Goal: Task Accomplishment & Management: Complete application form

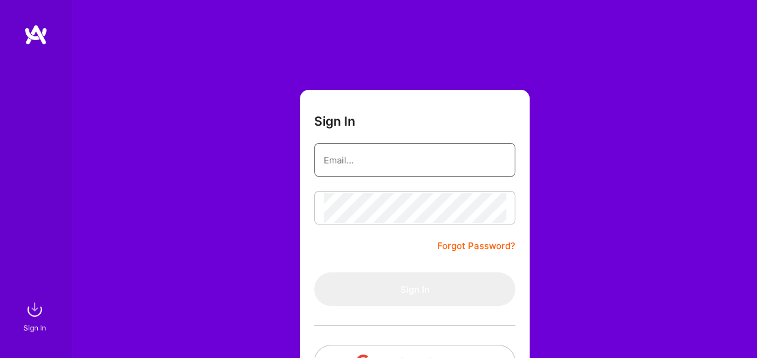
click at [387, 154] on input "email" at bounding box center [415, 160] width 182 height 31
type input "[EMAIL_ADDRESS][DOMAIN_NAME]"
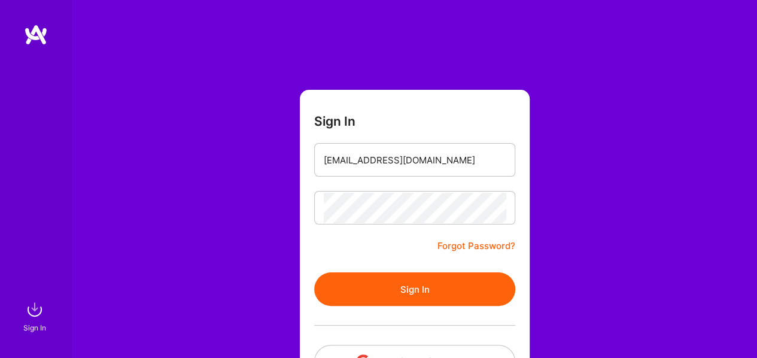
click at [397, 294] on button "Sign In" at bounding box center [414, 289] width 201 height 34
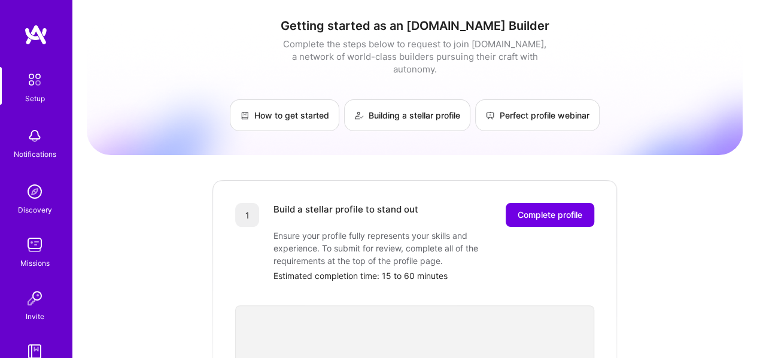
drag, startPoint x: 755, startPoint y: 90, endPoint x: 765, endPoint y: 86, distance: 11.0
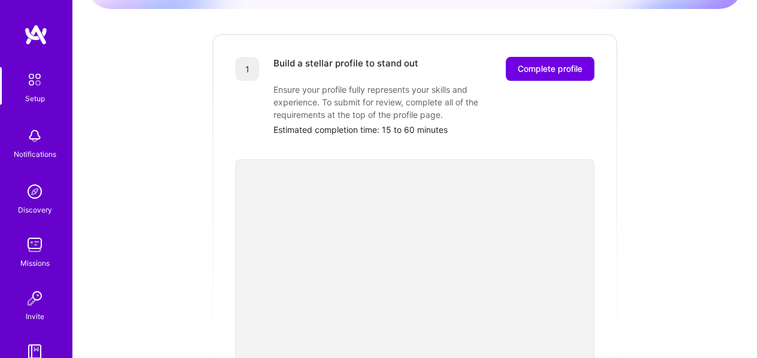
scroll to position [123, 0]
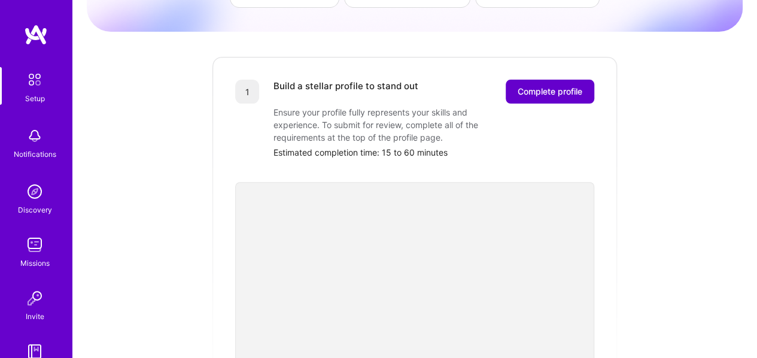
click at [544, 86] on span "Complete profile" at bounding box center [550, 92] width 65 height 12
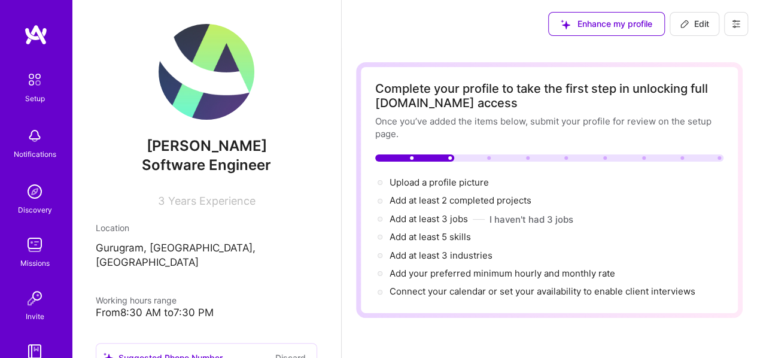
drag, startPoint x: 750, startPoint y: 66, endPoint x: 752, endPoint y: 72, distance: 6.8
click at [482, 157] on div at bounding box center [549, 157] width 348 height 7
click at [693, 23] on span "Edit" at bounding box center [694, 24] width 29 height 12
select select "US"
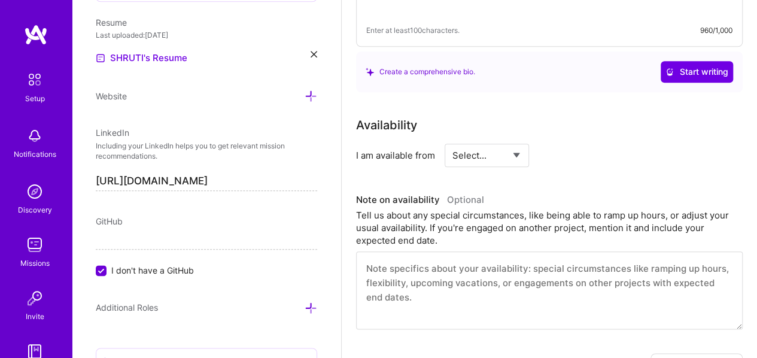
scroll to position [562, 0]
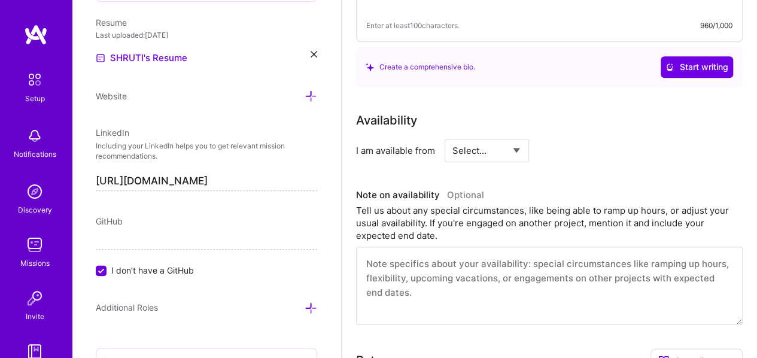
click at [512, 143] on select "Select... Right Now Future Date Not Available" at bounding box center [486, 150] width 69 height 31
select select "Future Date"
click at [452, 135] on select "Select... Right Now Future Date Not Available" at bounding box center [486, 150] width 69 height 31
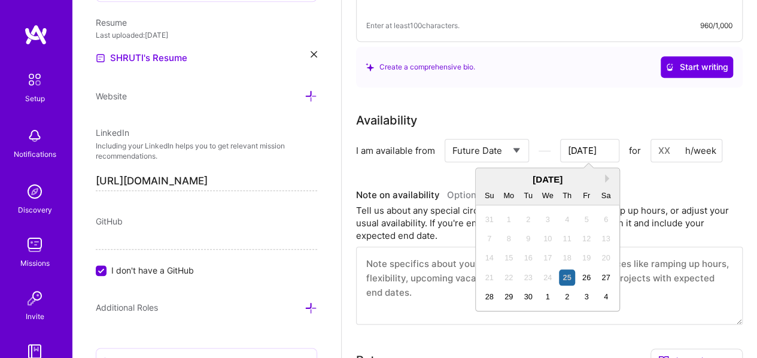
click at [607, 152] on input "[DATE]" at bounding box center [589, 150] width 59 height 23
click at [609, 176] on button "Next Month" at bounding box center [609, 178] width 8 height 8
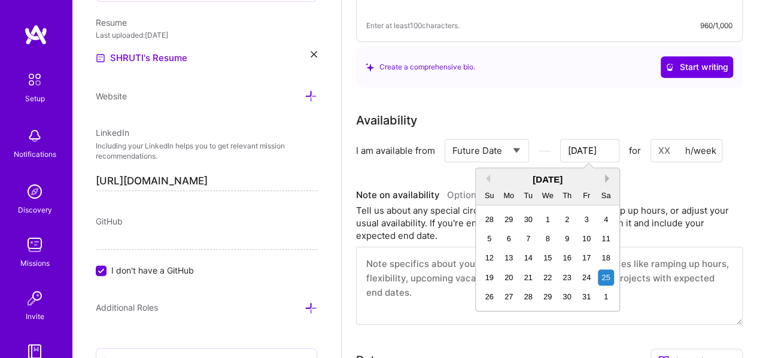
click at [609, 176] on button "Next Month" at bounding box center [609, 178] width 8 height 8
click at [608, 177] on button "Next Month" at bounding box center [609, 178] width 8 height 8
click at [573, 218] on div "1" at bounding box center [567, 219] width 16 height 16
click at [582, 157] on input "[DATE]" at bounding box center [589, 150] width 59 height 23
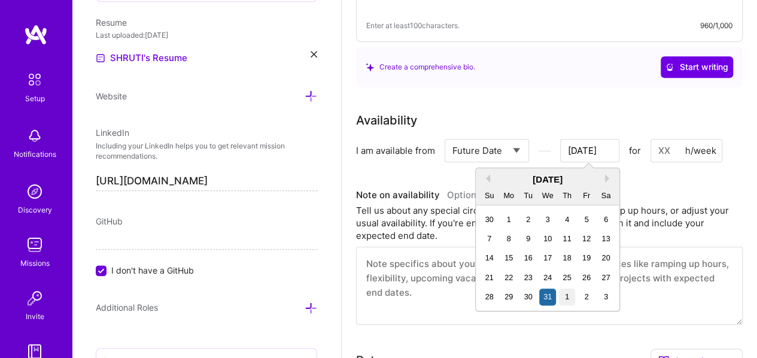
click at [565, 295] on div "1" at bounding box center [567, 296] width 16 height 16
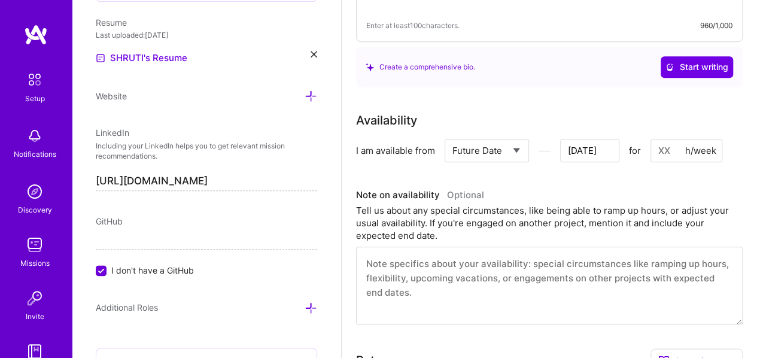
click at [667, 150] on input at bounding box center [686, 150] width 72 height 23
type input "[DATE]"
type input "3"
type input "[DATE]"
type input "32"
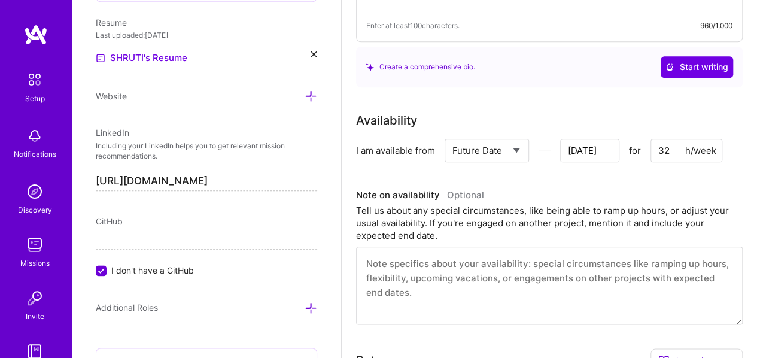
click at [642, 209] on div "Tell us about any special circumstances, like being able to ramp up hours, or a…" at bounding box center [549, 223] width 387 height 38
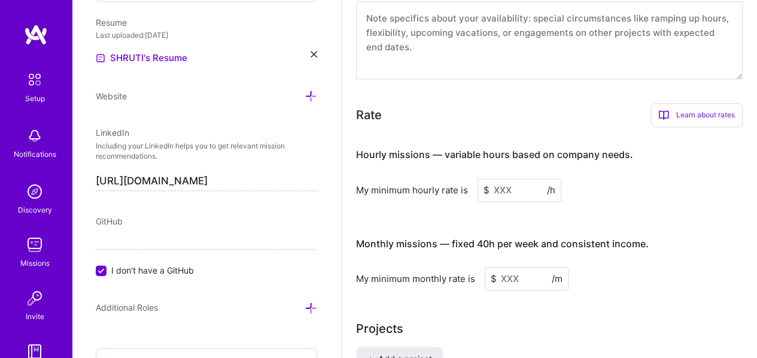
scroll to position [827, 0]
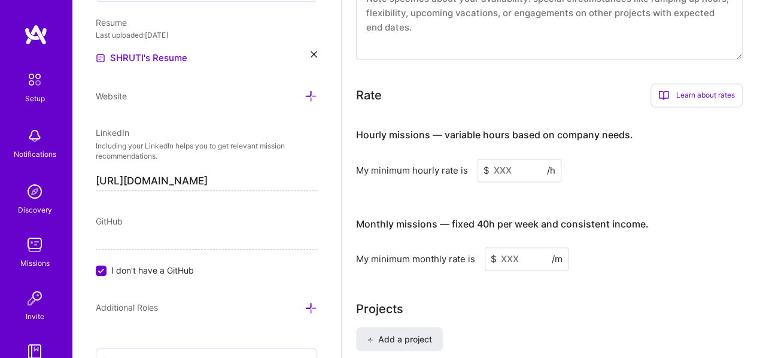
click at [513, 163] on input at bounding box center [519, 170] width 84 height 23
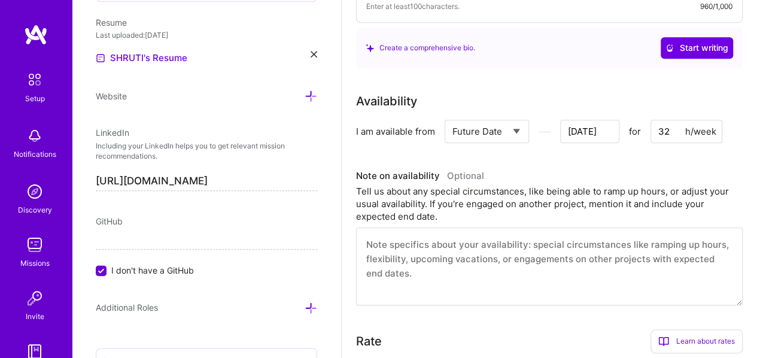
scroll to position [576, 0]
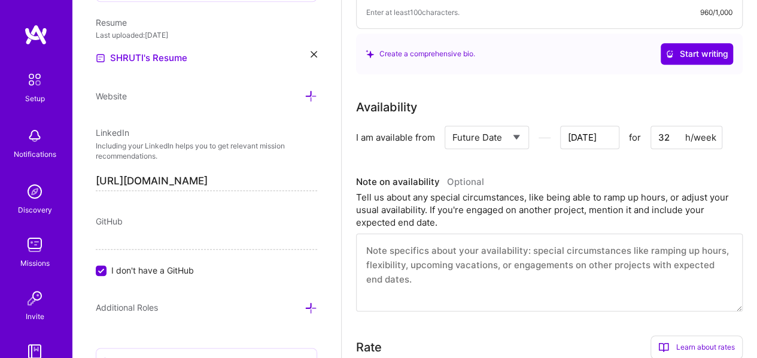
click at [671, 132] on input "32" at bounding box center [686, 137] width 72 height 23
type input "[DATE]"
type input "3"
type input "[DATE]"
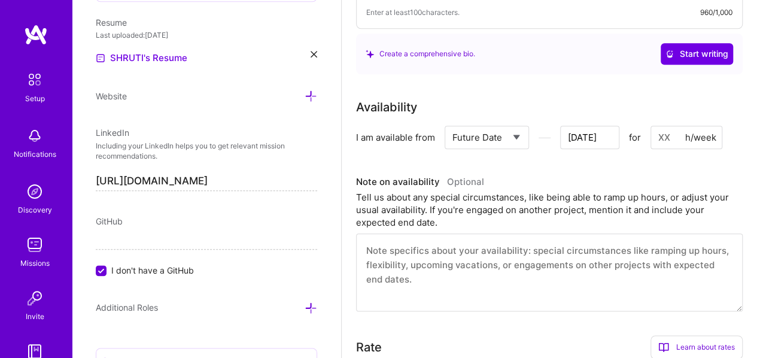
type input "4"
type input "[DATE]"
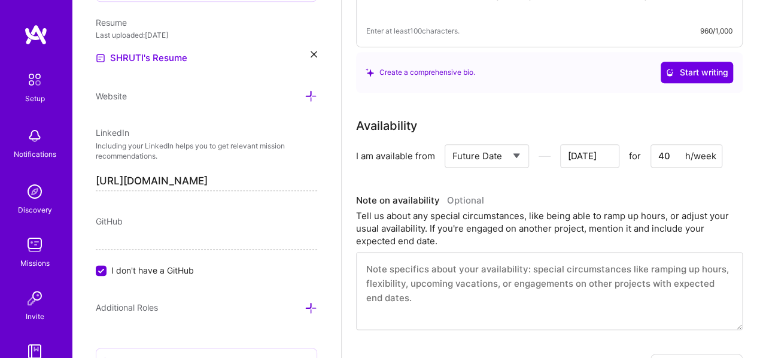
scroll to position [546, 0]
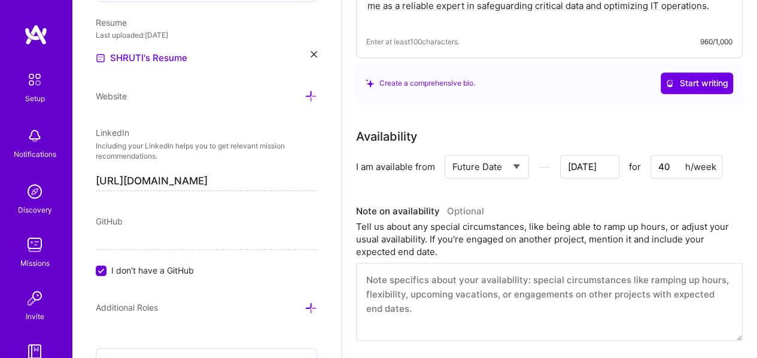
type input "40"
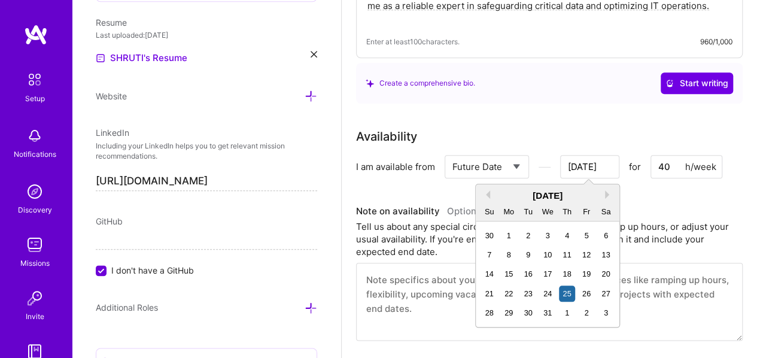
click at [592, 158] on input "[DATE]" at bounding box center [589, 166] width 59 height 23
click at [571, 311] on div "1" at bounding box center [567, 313] width 16 height 16
click at [589, 173] on input "[DATE]" at bounding box center [589, 166] width 59 height 23
click at [567, 311] on div "1" at bounding box center [567, 313] width 16 height 16
type input "[DATE]"
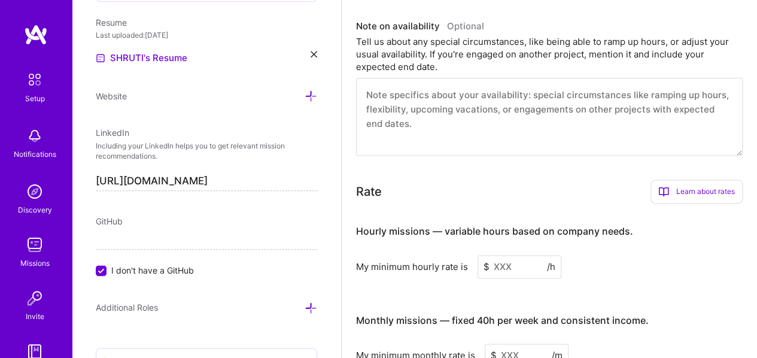
scroll to position [738, 0]
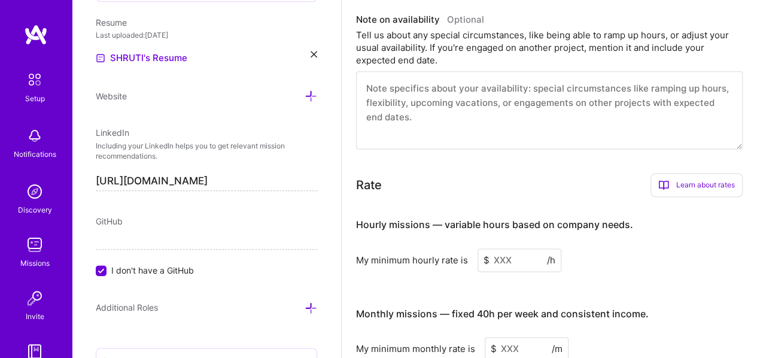
click at [536, 95] on textarea at bounding box center [549, 110] width 387 height 78
type textarea "i"
type input "[DATE]"
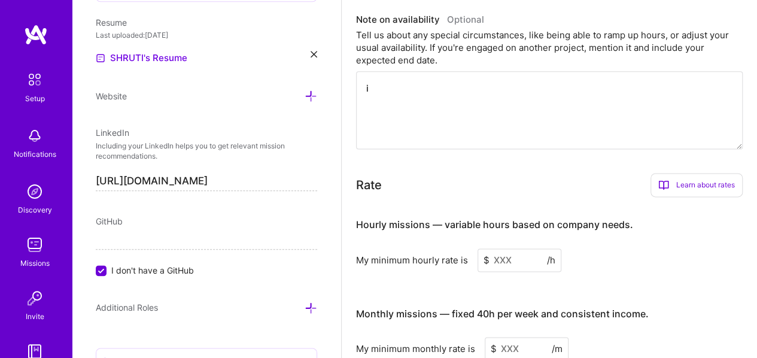
type textarea "i"
type input "[DATE]"
type textarea "i a"
type input "[DATE]"
type textarea "i am"
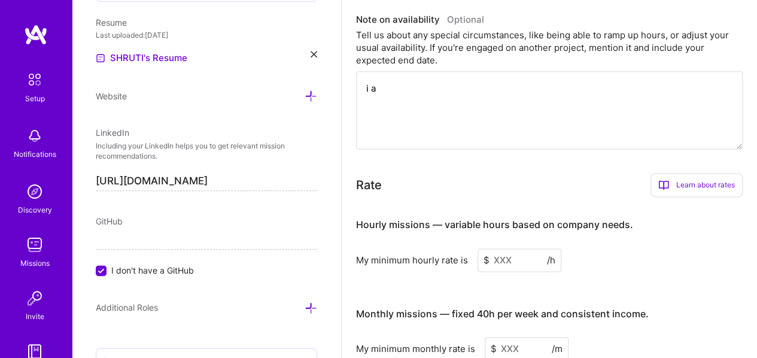
type input "[DATE]"
type textarea "i am"
type input "[DATE]"
type textarea "i am c"
type input "[DATE]"
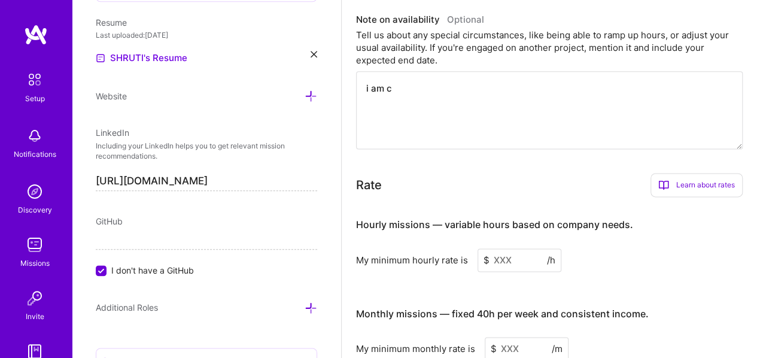
type textarea "i am cu"
type input "[DATE]"
type textarea "i am cur"
type input "[DATE]"
type textarea "i am curr"
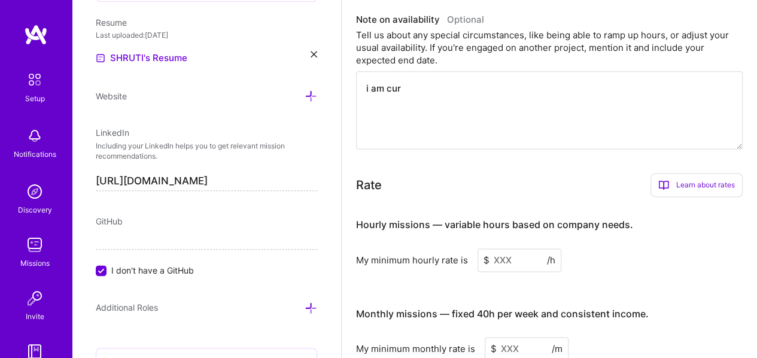
type input "[DATE]"
type textarea "i am curre"
type input "[DATE]"
type textarea "i am curren"
type input "[DATE]"
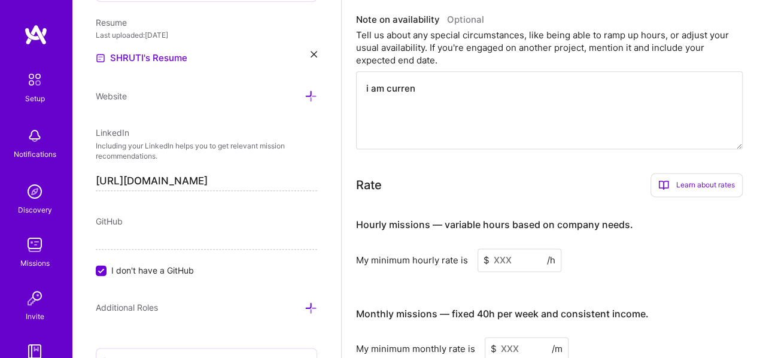
type textarea "i am curren"
type input "[DATE]"
type textarea "i am curren t"
type input "[DATE]"
type textarea "i am curren"
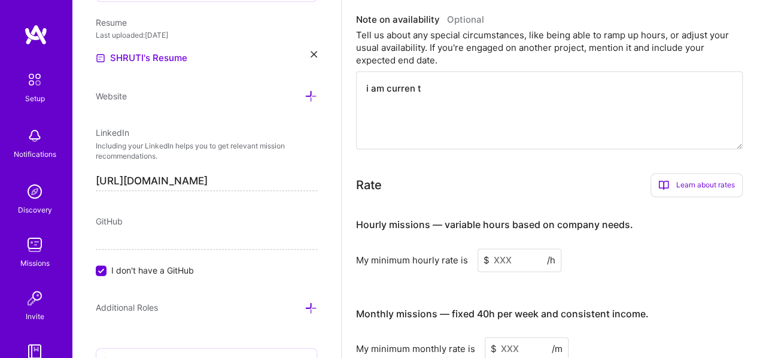
type input "[DATE]"
type textarea "i am curren"
type input "[DATE]"
type textarea "i am current"
type input "[DATE]"
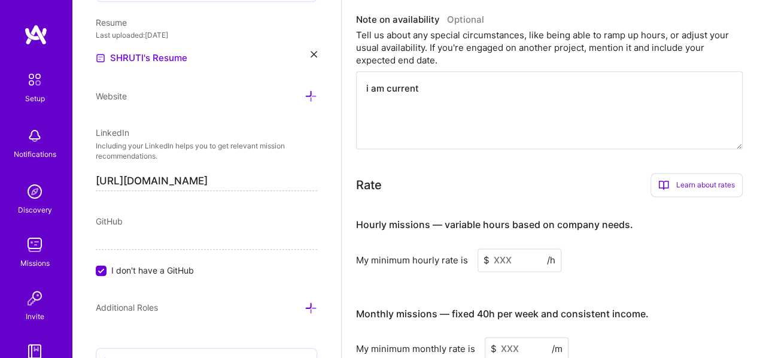
type textarea "i am currentl"
type input "[DATE]"
type textarea "i am currentlu"
type input "[DATE]"
type textarea "i am currentl"
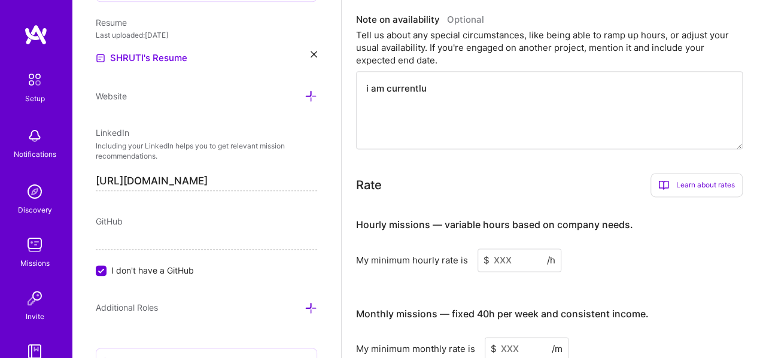
type input "[DATE]"
type textarea "i am currently"
type input "[DATE]"
type textarea "i am currently"
type input "[DATE]"
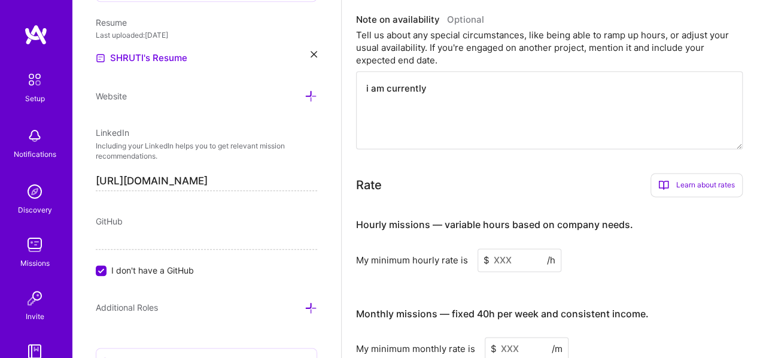
type textarea "i am currently e"
type input "[DATE]"
type textarea "i am currently em"
type input "[DATE]"
type textarea "i am currently emp"
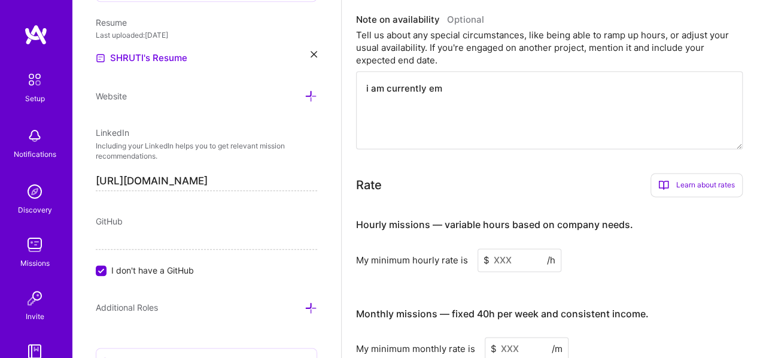
type input "[DATE]"
type textarea "i am currently empl"
type input "[DATE]"
type textarea "i am currently empli"
type input "[DATE]"
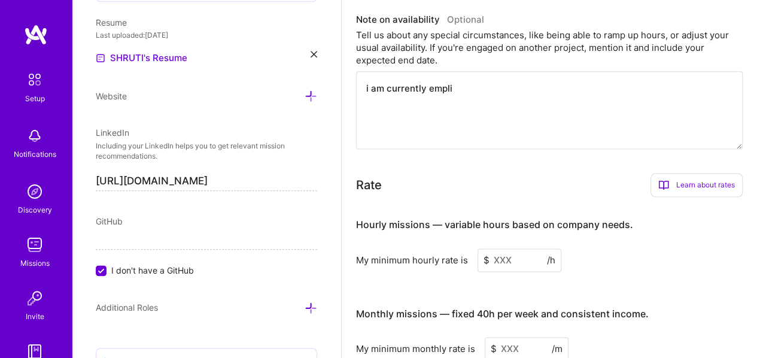
type textarea "i am currently empl"
type input "[DATE]"
type textarea "i am currently emplo"
type input "[DATE]"
type textarea "i am currently employ"
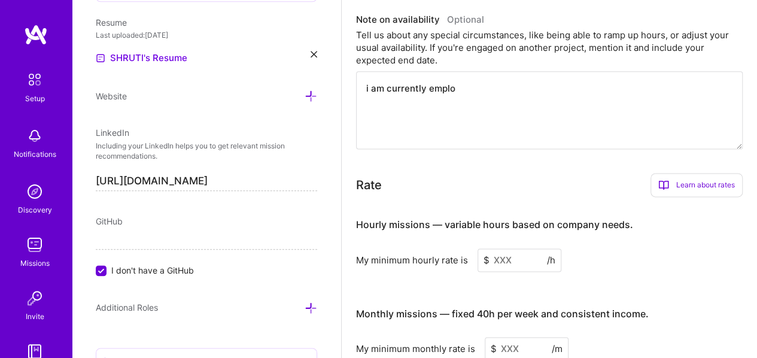
type input "[DATE]"
type textarea "i am currently employe"
type input "[DATE]"
type textarea "i am currently employed"
type input "[DATE]"
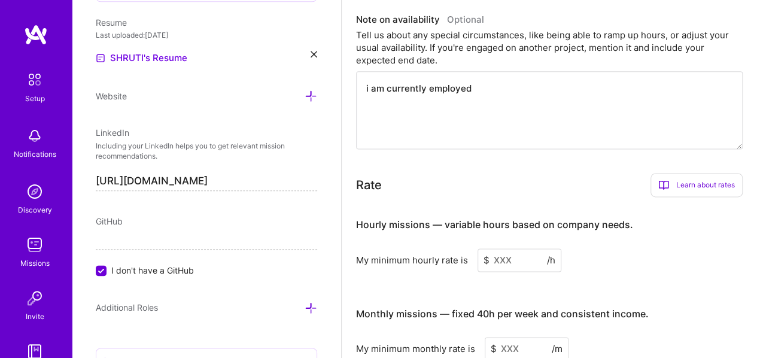
type textarea "i am currently employed"
type input "[DATE]"
type textarea "i am currently employed a"
type input "[DATE]"
type textarea "i am currently employed an"
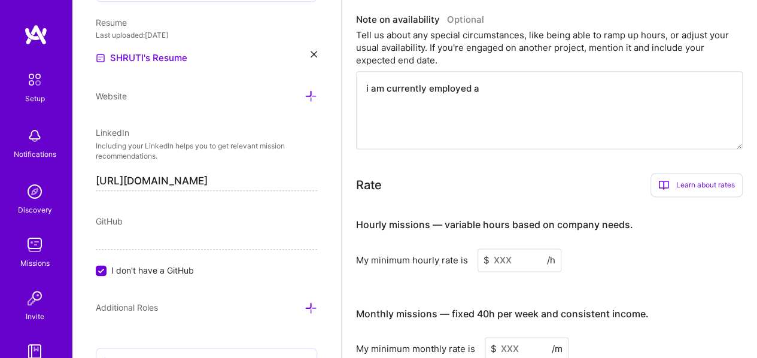
type input "[DATE]"
type textarea "i am currently employed and"
type input "[DATE]"
type textarea "i am currently employed and"
type input "[DATE]"
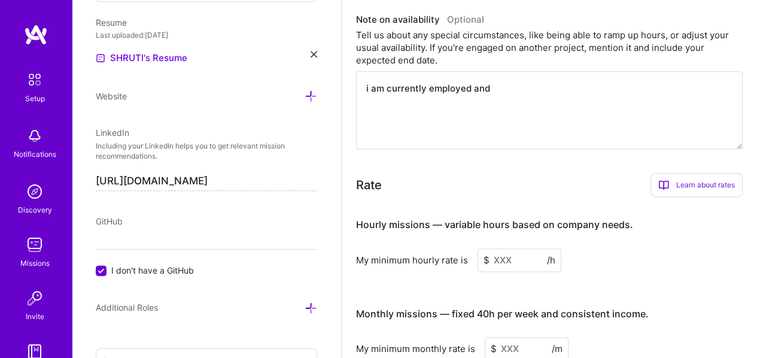
type textarea "i am currently employed and w"
type input "[DATE]"
type textarea "i am currently employed and wo"
type input "[DATE]"
type textarea "i am currently employed and wor"
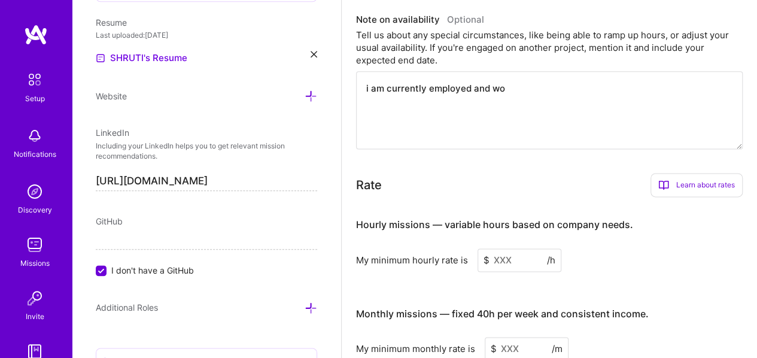
type input "[DATE]"
type textarea "i am currently employed and work"
type input "[DATE]"
type textarea "i am currently employed and worki"
type input "[DATE]"
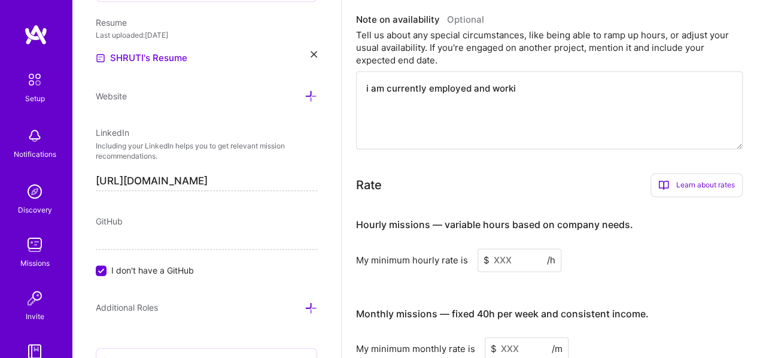
type textarea "i am currently employed and workin"
type input "[DATE]"
type textarea "i am currently employed and working"
type input "[DATE]"
type textarea "i am currently employed and working"
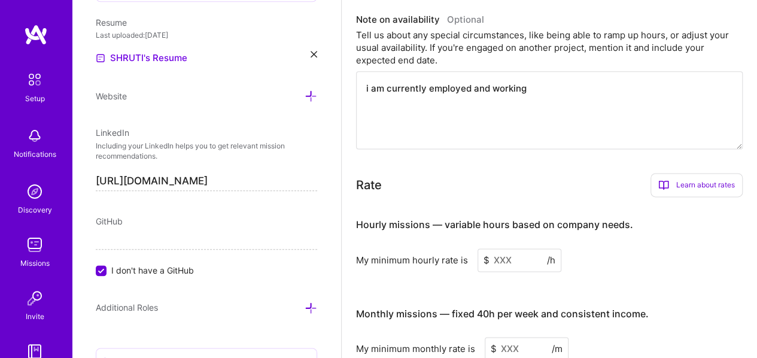
type input "[DATE]"
type textarea "i am currently employed and working i"
type input "[DATE]"
type textarea "i am currently employed and working in"
type input "[DATE]"
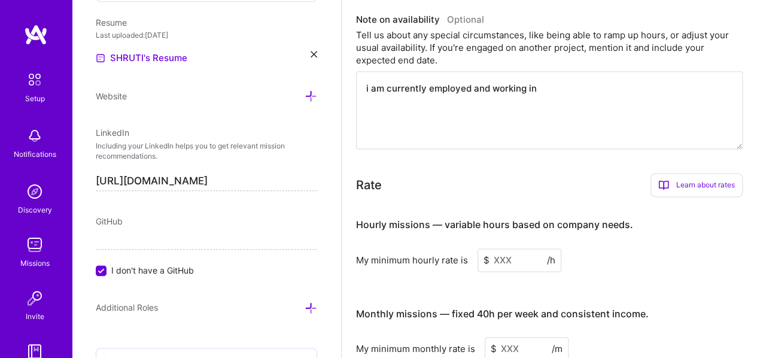
type textarea "i am currently employed and working in"
type input "[DATE]"
type textarea "i am currently employed and working in p"
type input "[DATE]"
type textarea "i am currently employed and working in pu"
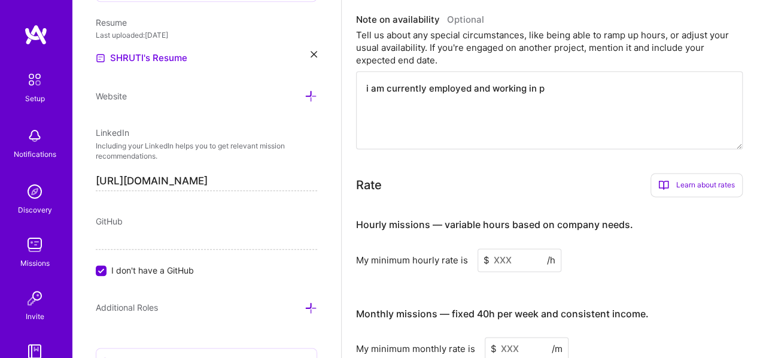
type input "[DATE]"
type textarea "i am currently employed and working in pub"
type input "[DATE]"
type textarea "i am currently employed and working in publ"
type input "[DATE]"
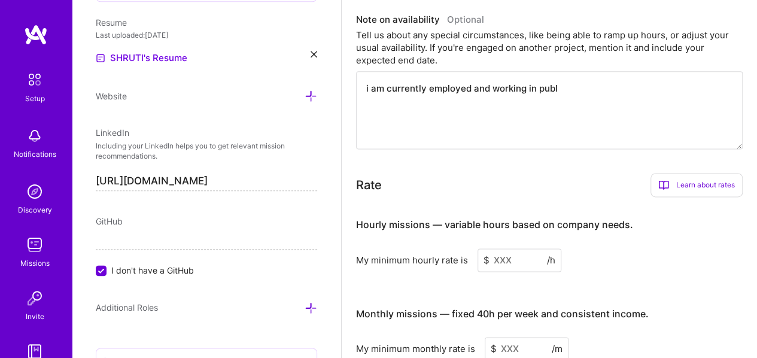
type textarea "i am currently employed and working in publi"
type input "[DATE]"
type textarea "i am currently employed and working in public"
type input "[DATE]"
type textarea "i am currently employed and working in publici"
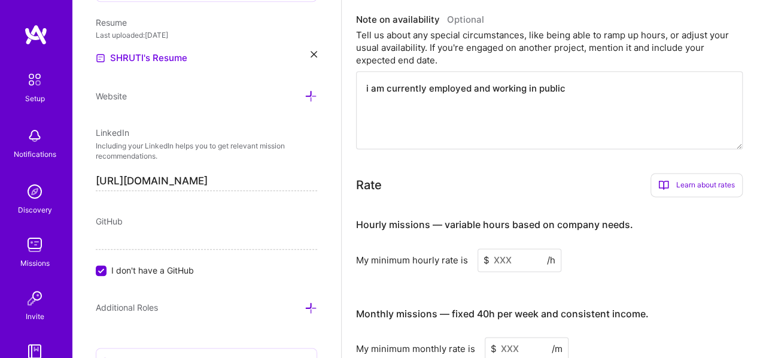
type input "[DATE]"
type textarea "i am currently employed and working in publicis"
type input "[DATE]"
type textarea "i am currently employed and working in publicis"
type input "[DATE]"
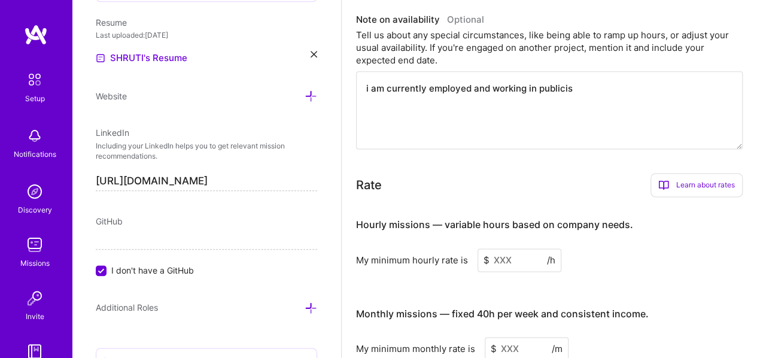
type textarea "i am currently employed and working in publicis g"
type input "[DATE]"
type textarea "i am currently employed and working in publicis gr"
type input "[DATE]"
type textarea "i am currently employed and working in publicis gro"
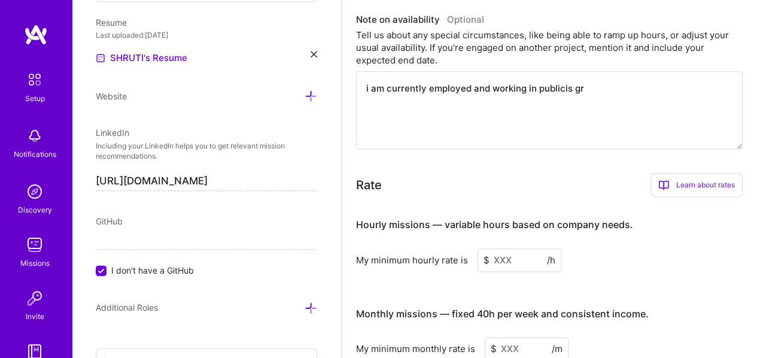
type input "[DATE]"
type textarea "i am currently employed and working in publicis grou"
type input "[DATE]"
type textarea "i am currently employed and working in publicis group"
type input "[DATE]"
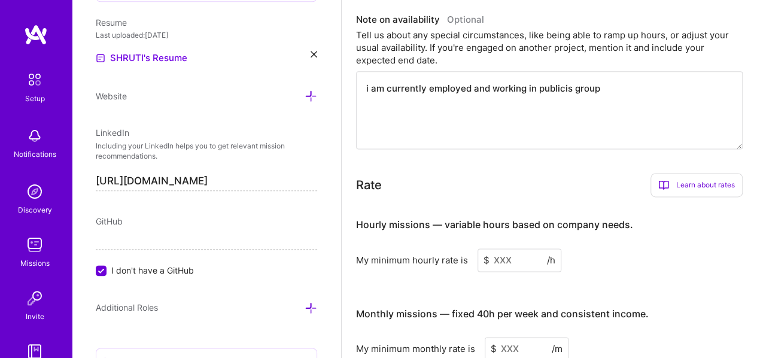
type textarea "i am currently employed and working in publicis groupe"
type input "[DATE]"
type textarea "i am currently employed and working in publicis groupe"
type input "[DATE]"
type textarea "i am currently employed and working in publicis groupe s"
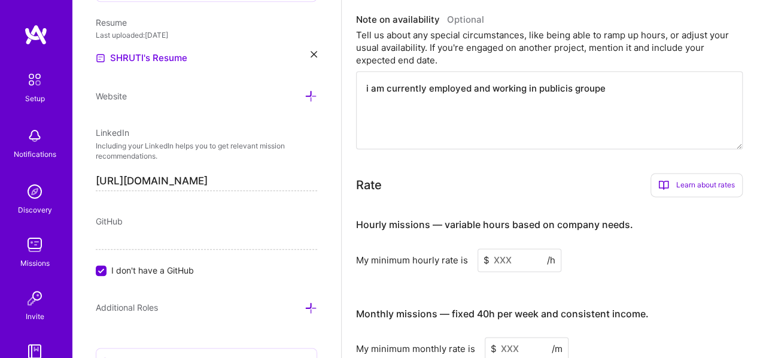
type input "[DATE]"
type textarea "i am currently employed and working in publicis groupe so"
type input "[DATE]"
type textarea "i am currently employed and working in publicis groupe so"
type input "[DATE]"
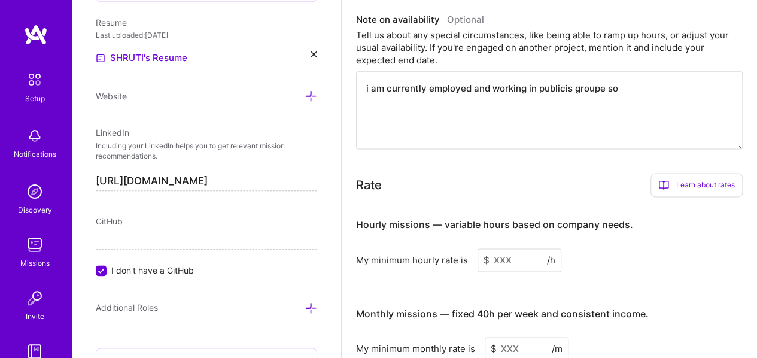
type textarea "i am currently employed and working in publicis groupe so m"
type input "[DATE]"
type textarea "i am currently employed and working in publicis groupe so my"
type input "[DATE]"
type textarea "i am currently employed and working in publicis groupe so my"
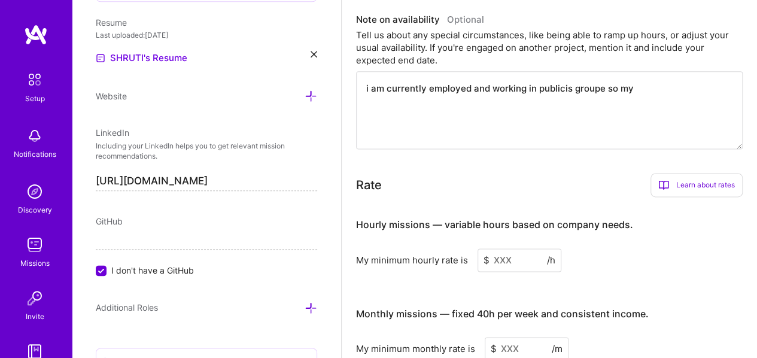
type input "[DATE]"
type textarea "i am currently employed and working in publicis groupe so my n"
type input "[DATE]"
type textarea "i am currently employed and working in publicis groupe so my no"
type input "[DATE]"
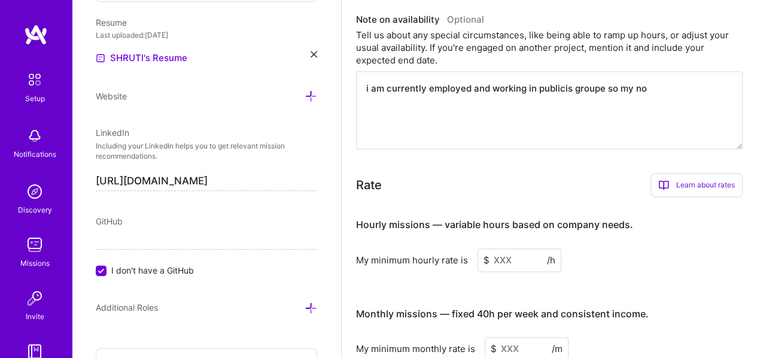
type textarea "i am currently employed and working in publicis groupe so my not"
type input "[DATE]"
type textarea "i am currently employed and working in publicis groupe so my noti"
type input "[DATE]"
type textarea "i am currently employed and working in publicis groupe so my notic"
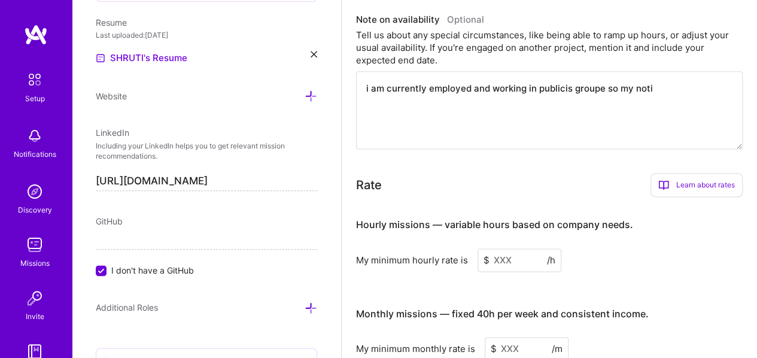
type input "[DATE]"
type textarea "i am currently employed and working in publicis groupe so my notice"
type input "[DATE]"
type textarea "i am currently employed and working in publicis groupe so my notice"
type input "[DATE]"
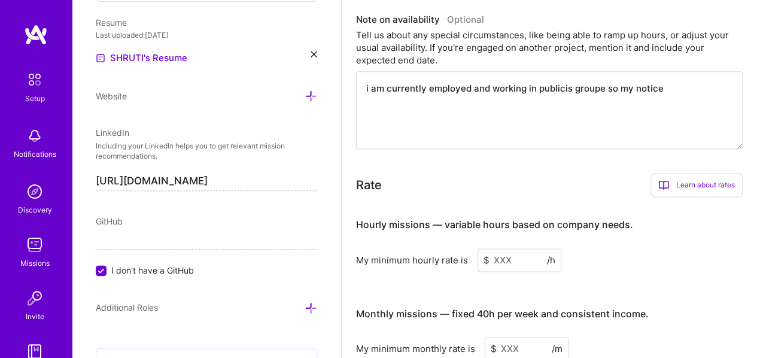
type textarea "i am currently employed and working in publicis groupe so my notice p"
type input "[DATE]"
type textarea "i am currently employed and working in publicis groupe so my notice pe"
type input "[DATE]"
type textarea "i am currently employed and working in publicis groupe so my notice per"
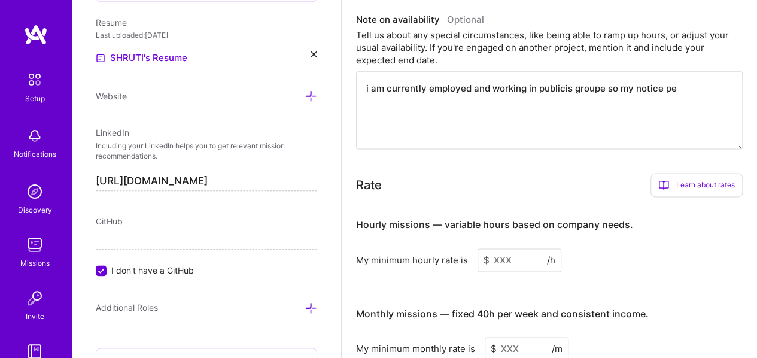
type input "[DATE]"
type textarea "i am currently employed and working in publicis groupe so my notice peri"
type input "[DATE]"
type textarea "i am currently employed and working in publicis groupe so my notice perio"
type input "[DATE]"
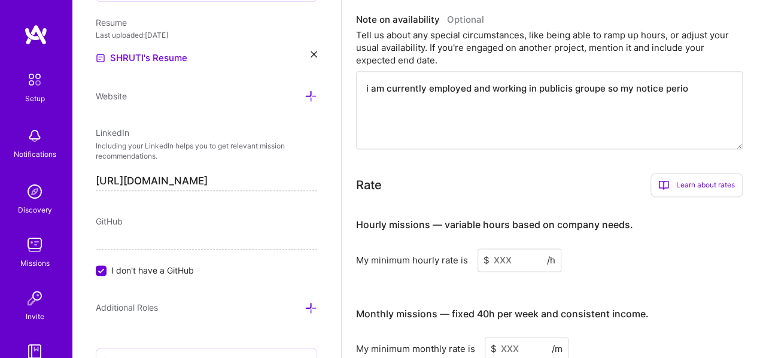
type textarea "i am currently employed and working in publicis groupe so my notice period"
type input "[DATE]"
type textarea "i am currently employed and working in publicis groupe so my notice period"
type input "[DATE]"
type textarea "i am currently employed and working in publicis groupe so my notice period w"
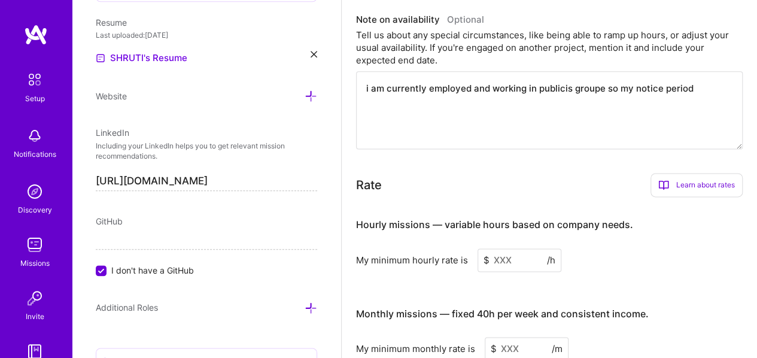
type input "[DATE]"
type textarea "i am currently employed and working in publicis groupe so my notice period wo"
type input "[DATE]"
type textarea "i am currently employed and working in publicis groupe so my notice period wou"
type input "[DATE]"
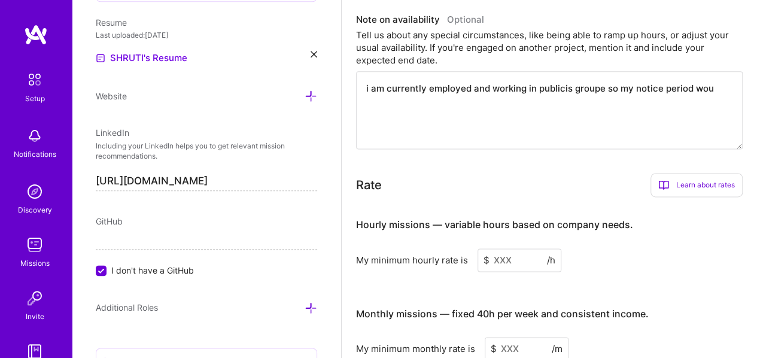
type textarea "i am currently employed and working in publicis groupe so my notice period woul"
type input "[DATE]"
type textarea "i am currently employed and working in publicis groupe so my notice period would"
type input "[DATE]"
type textarea "i am currently employed and working in publicis groupe so my notice period would"
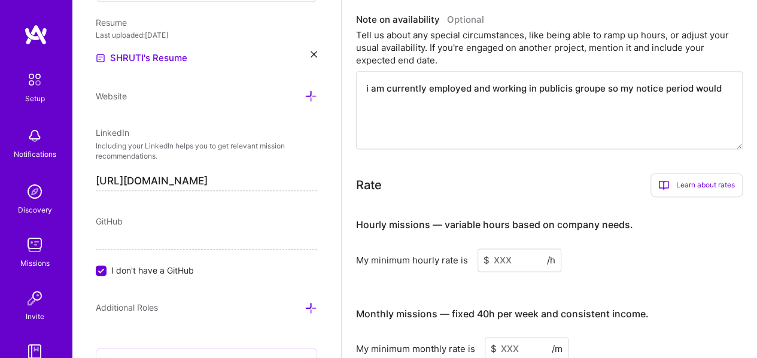
type input "[DATE]"
type textarea "i am currently employed and working in publicis groupe so my notice period woul…"
type input "[DATE]"
type textarea "i am currently employed and working in publicis groupe so my notice period woul…"
type input "[DATE]"
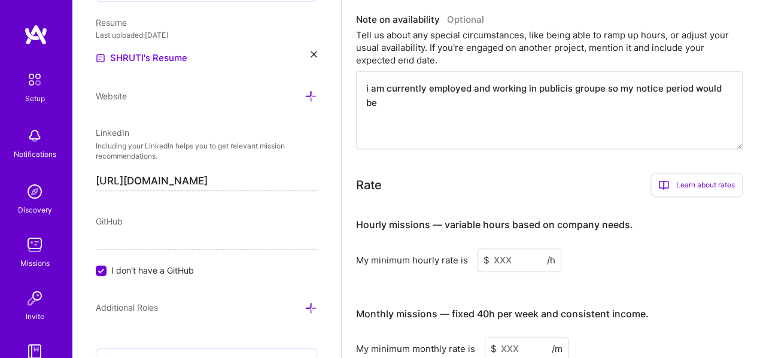
type textarea "i am currently employed and working in publicis groupe so my notice period woul…"
type input "[DATE]"
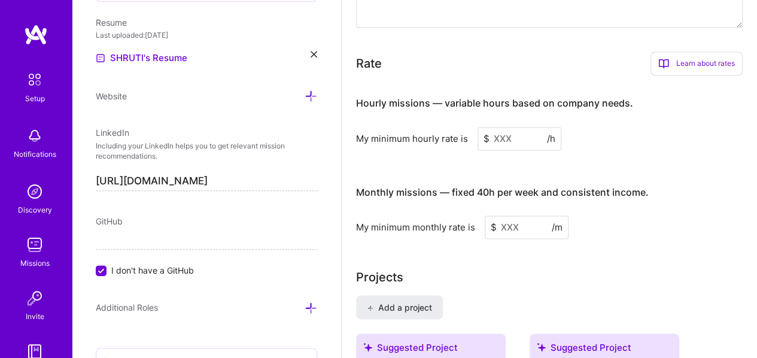
scroll to position [870, 0]
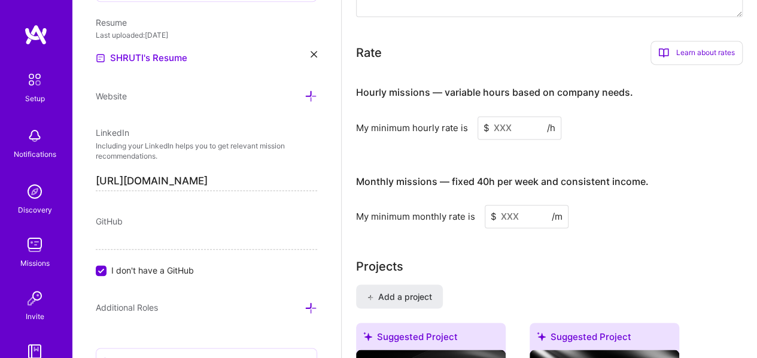
click at [521, 123] on input at bounding box center [519, 127] width 84 height 23
click at [514, 124] on input at bounding box center [519, 127] width 84 height 23
click at [500, 128] on input at bounding box center [519, 127] width 84 height 23
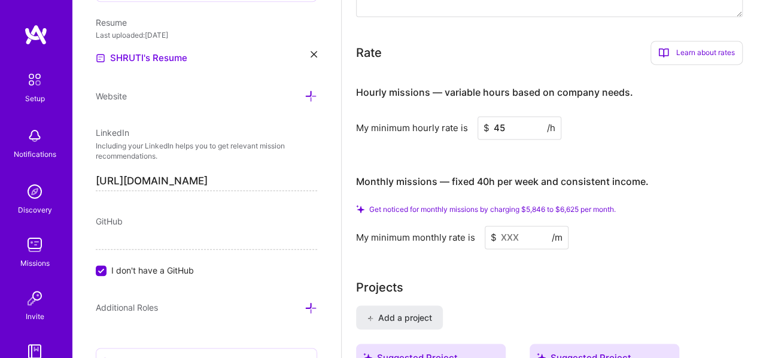
click at [506, 232] on input at bounding box center [527, 237] width 84 height 23
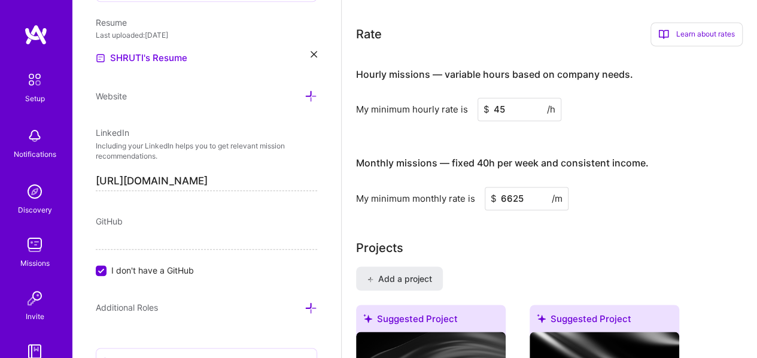
click at [525, 235] on div "Complete your profile to take the first step in unlocking full [DOMAIN_NAME] ac…" at bounding box center [549, 51] width 387 height 1718
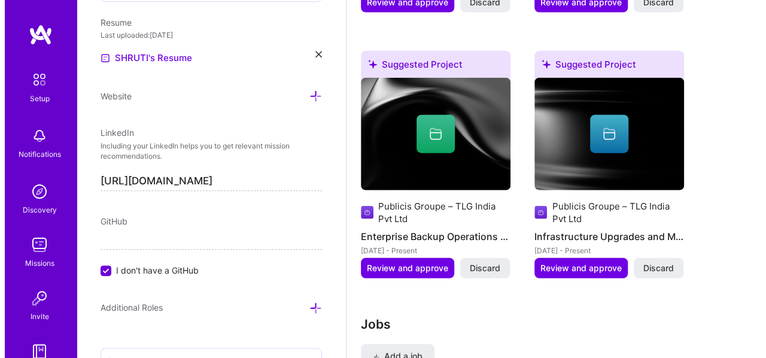
scroll to position [1449, 0]
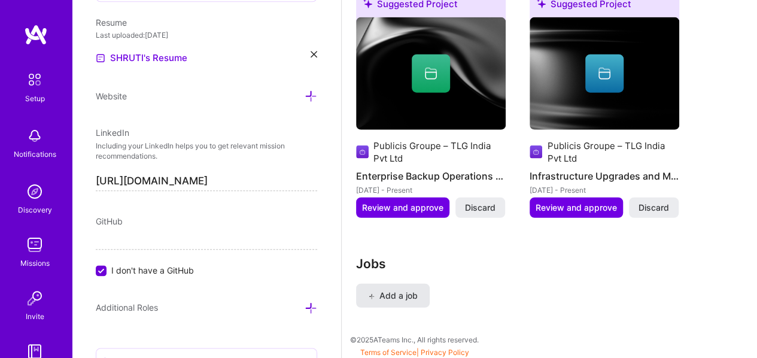
click at [390, 290] on span "Add a job" at bounding box center [393, 296] width 50 height 12
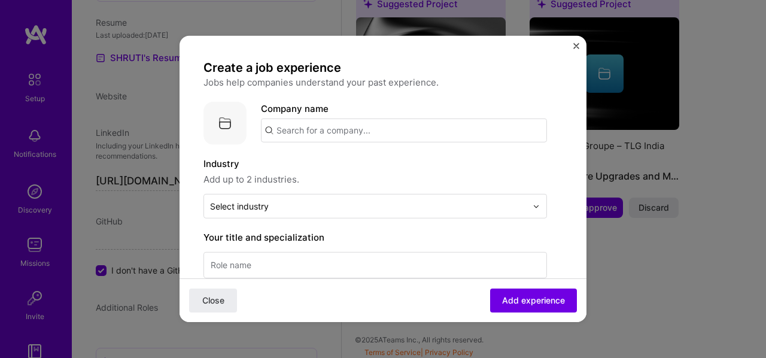
click at [383, 134] on input "text" at bounding box center [404, 130] width 286 height 24
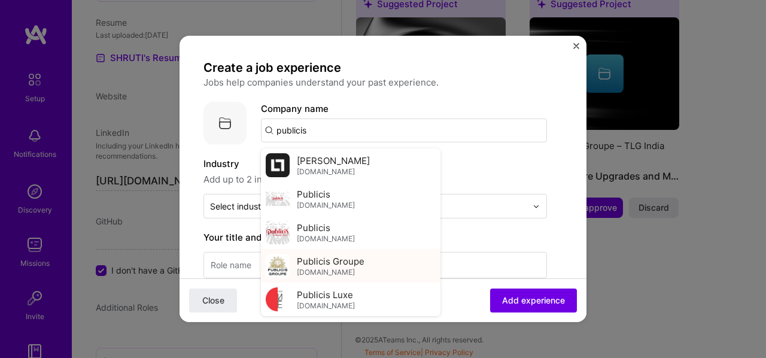
click at [349, 257] on span "Publicis Groupe" at bounding box center [331, 260] width 68 height 13
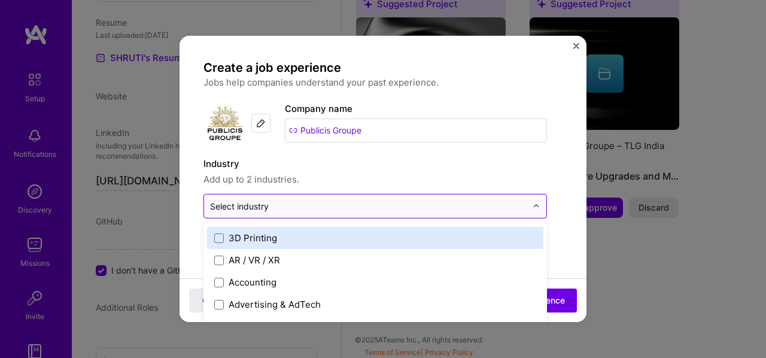
click at [304, 209] on input "text" at bounding box center [368, 206] width 317 height 13
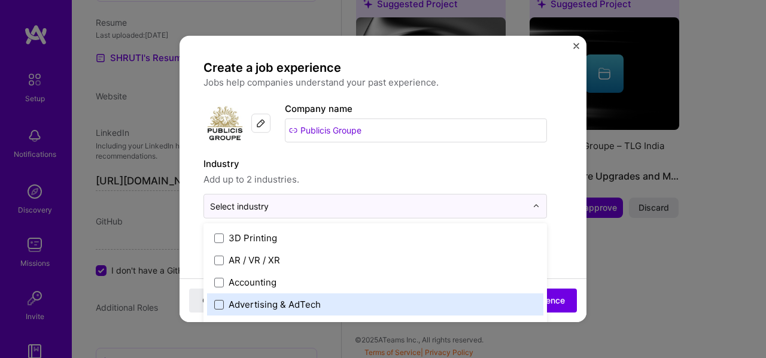
click at [220, 299] on span at bounding box center [219, 304] width 10 height 10
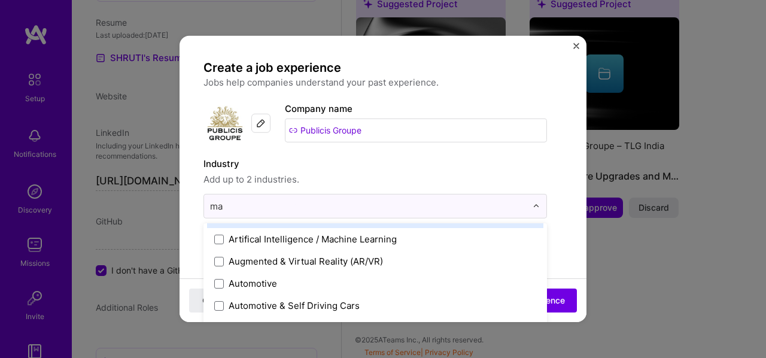
scroll to position [0, 0]
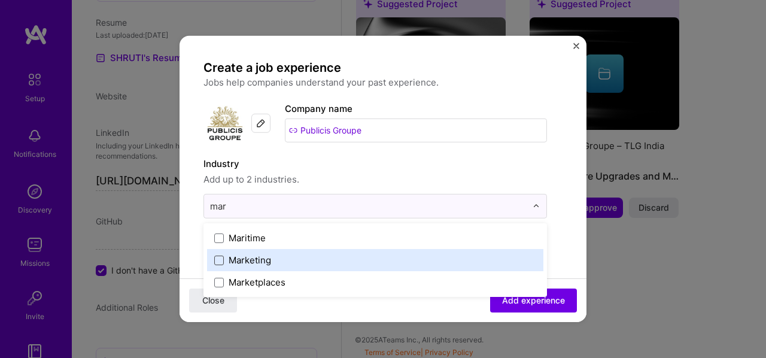
click at [217, 262] on span at bounding box center [219, 260] width 10 height 10
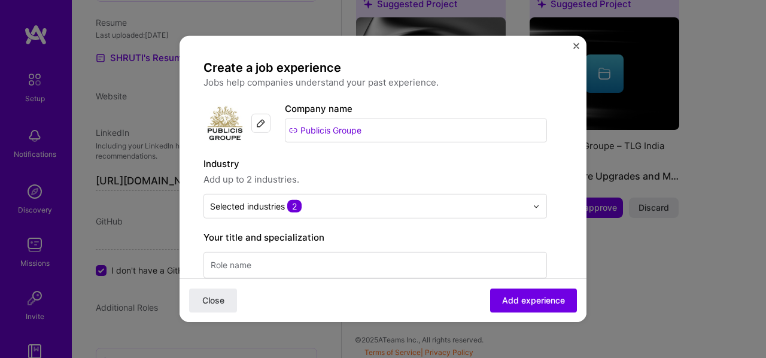
click at [396, 258] on input at bounding box center [374, 265] width 343 height 26
click at [396, 258] on input "Associate" at bounding box center [374, 265] width 343 height 26
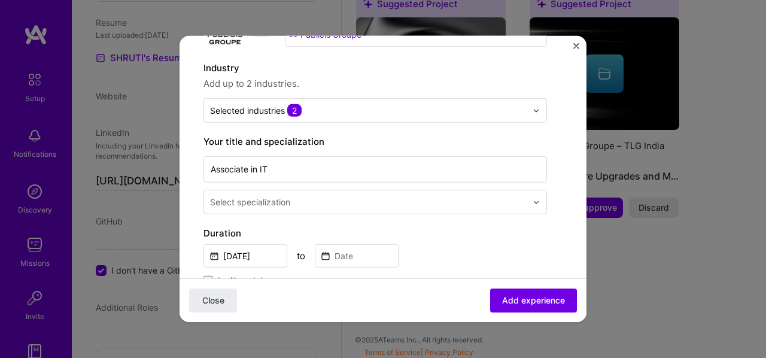
scroll to position [166, 0]
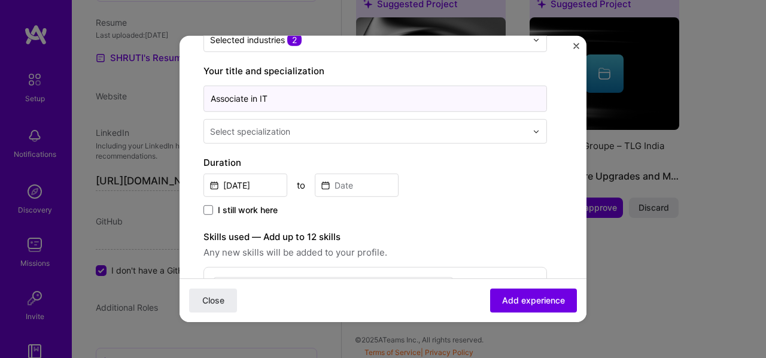
click at [282, 102] on input "Associate in IT" at bounding box center [374, 99] width 343 height 26
click at [287, 108] on input at bounding box center [374, 99] width 343 height 26
paste input "Information Technology Administrator at Publicis Groupe"
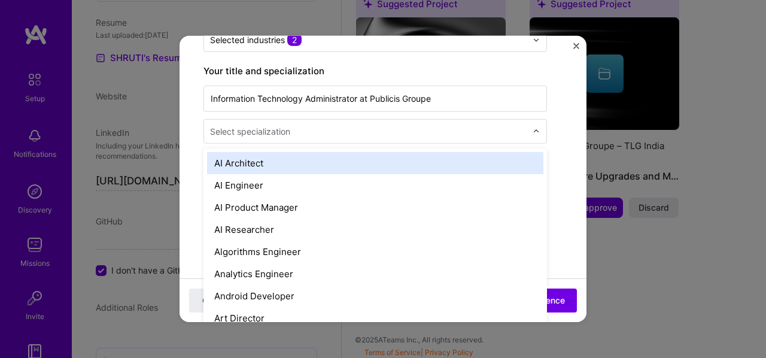
click at [280, 134] on div "Select specialization" at bounding box center [250, 131] width 80 height 13
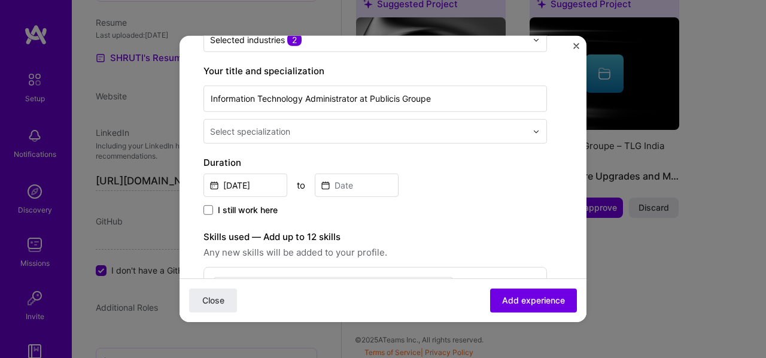
click at [425, 194] on div "[DATE] to" at bounding box center [374, 184] width 343 height 26
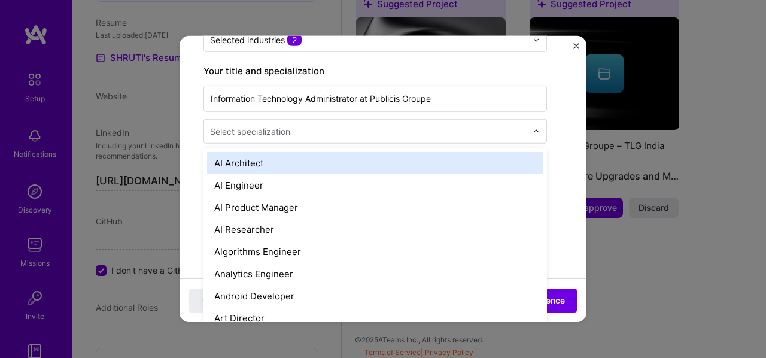
click at [412, 129] on input "text" at bounding box center [369, 131] width 319 height 13
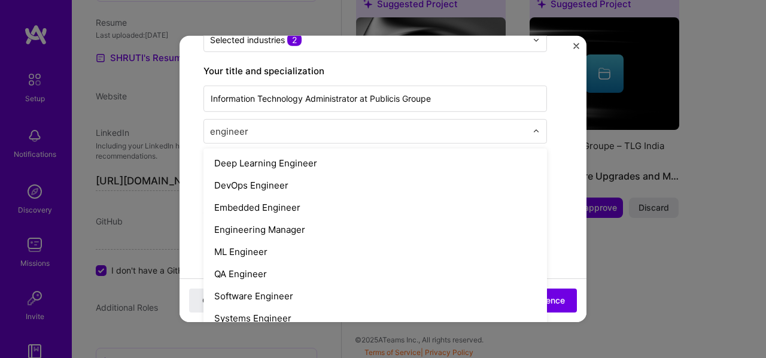
scroll to position [115, 0]
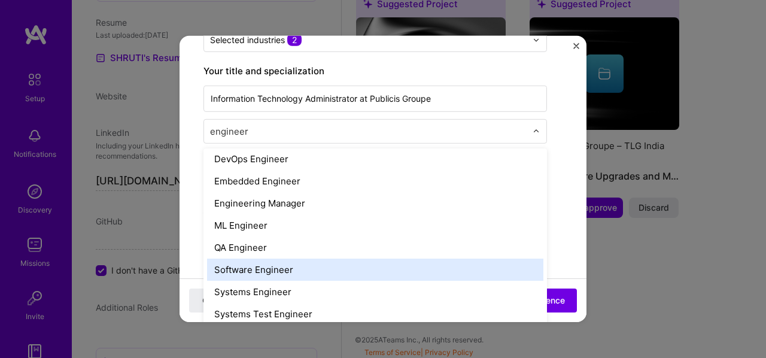
click at [249, 275] on div "Software Engineer" at bounding box center [375, 269] width 336 height 22
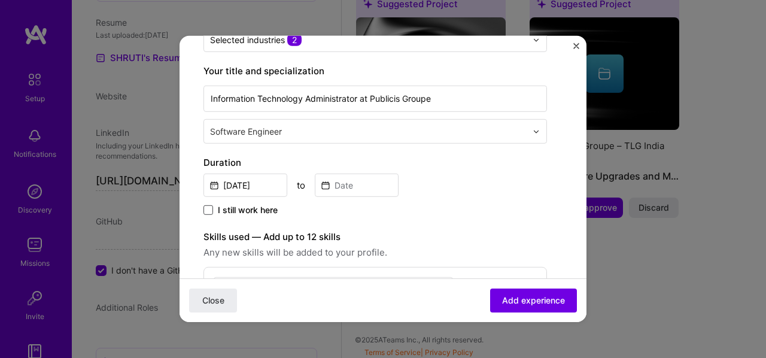
click at [208, 208] on span at bounding box center [208, 210] width 10 height 10
click at [0, 0] on input "I still work here" at bounding box center [0, 0] width 0 height 0
click at [258, 181] on input "[DATE]" at bounding box center [245, 185] width 84 height 23
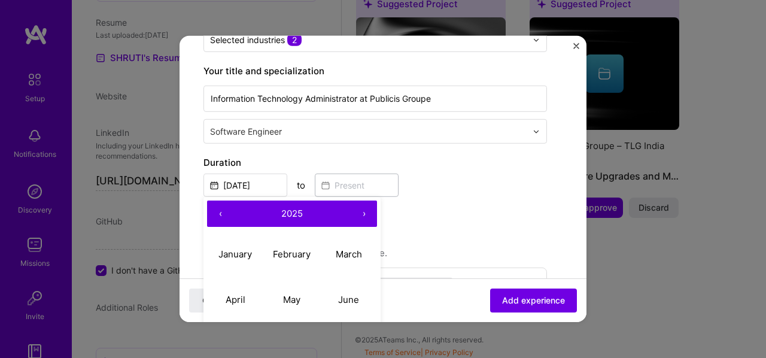
click at [215, 211] on button "‹" at bounding box center [220, 213] width 26 height 26
click at [238, 248] on abbr "January" at bounding box center [235, 253] width 34 height 11
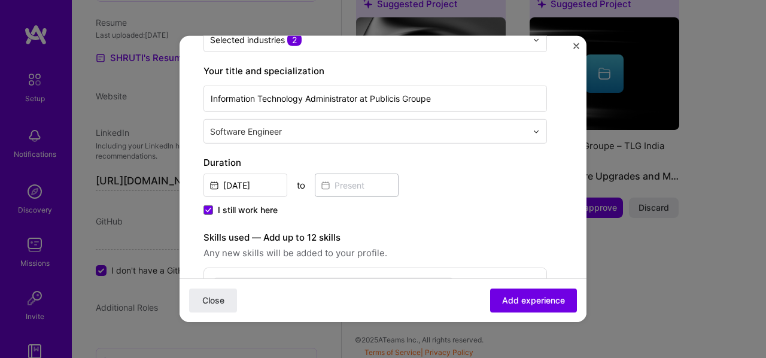
click at [448, 223] on div "Create a job experience Jobs help companies understand your past experience. Co…" at bounding box center [374, 253] width 343 height 721
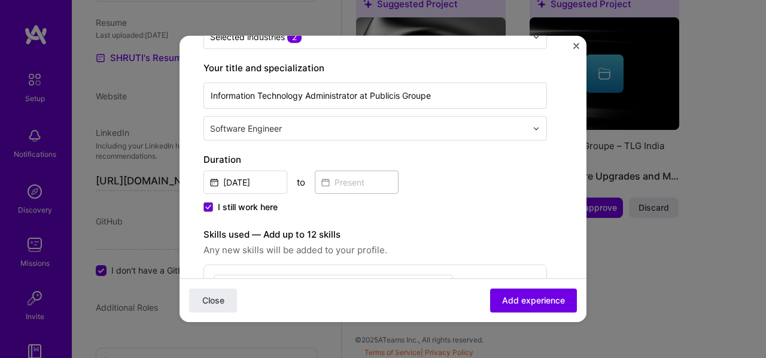
scroll to position [156, 0]
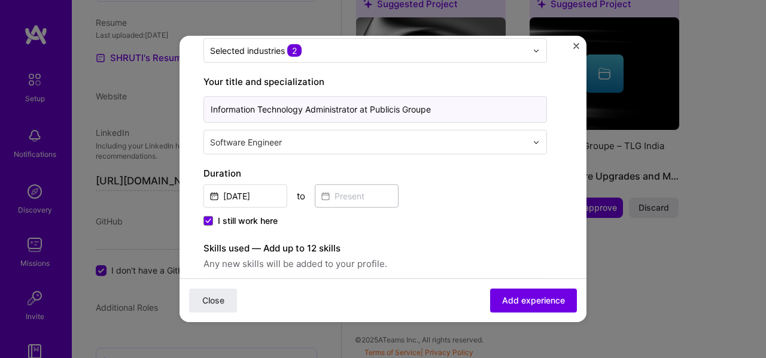
click at [362, 108] on input "Information Technology Administrator at Publicis Groupe" at bounding box center [374, 109] width 343 height 26
click at [425, 173] on label "Duration" at bounding box center [374, 173] width 343 height 14
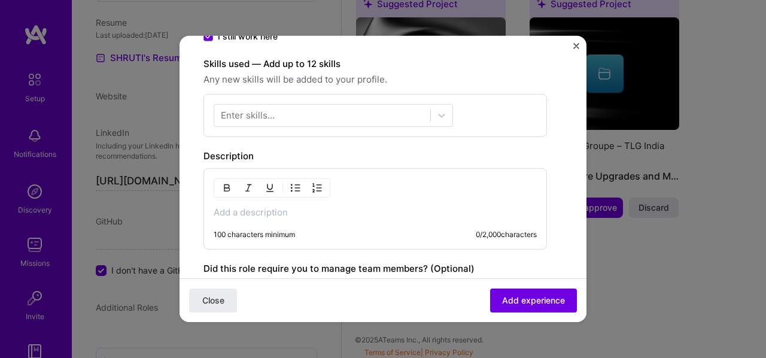
scroll to position [351, 0]
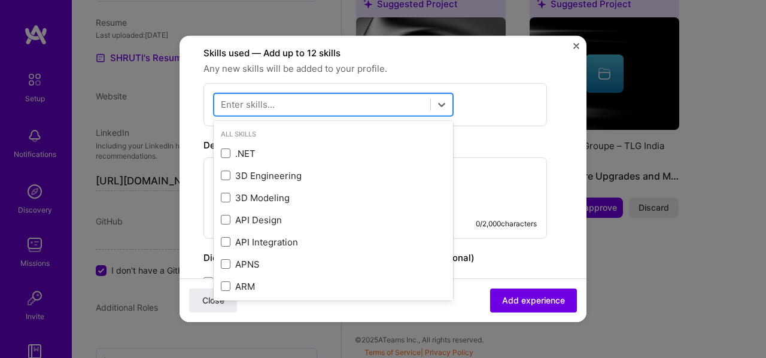
click at [333, 107] on div at bounding box center [322, 105] width 216 height 20
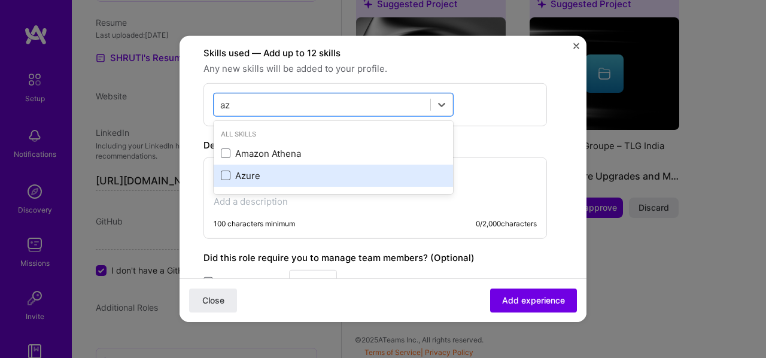
click at [226, 174] on span at bounding box center [226, 176] width 10 height 10
click at [0, 0] on input "checkbox" at bounding box center [0, 0] width 0 height 0
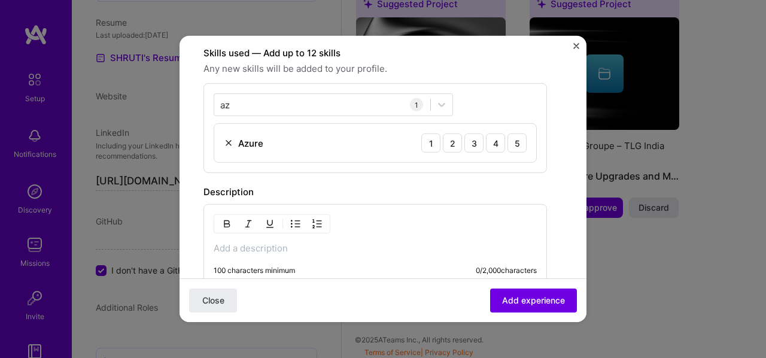
click at [501, 178] on div "Create a job experience Jobs help companies understand your past experience. Co…" at bounding box center [374, 93] width 343 height 768
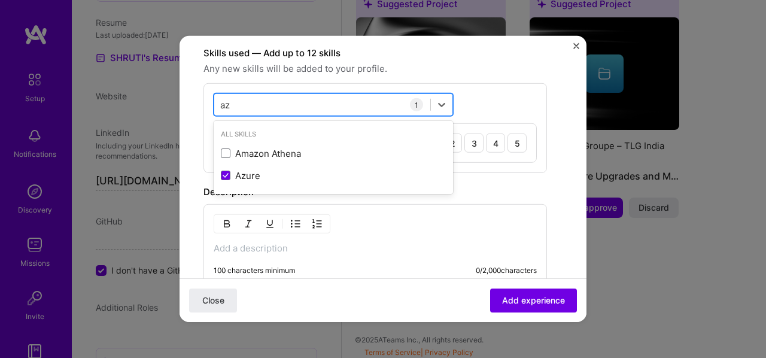
click at [323, 99] on div "az az" at bounding box center [322, 105] width 216 height 20
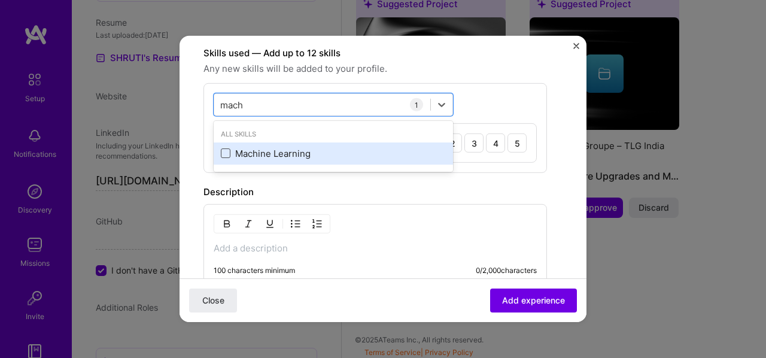
click at [229, 149] on span at bounding box center [226, 153] width 10 height 10
click at [0, 0] on input "checkbox" at bounding box center [0, 0] width 0 height 0
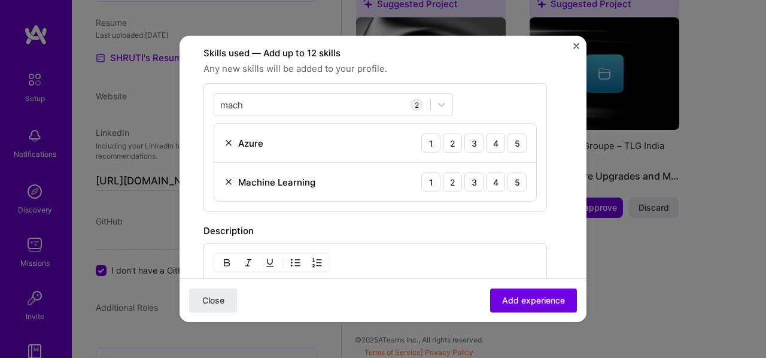
click at [556, 111] on form "Create a job experience Jobs help companies understand your past experience. Co…" at bounding box center [383, 146] width 407 height 874
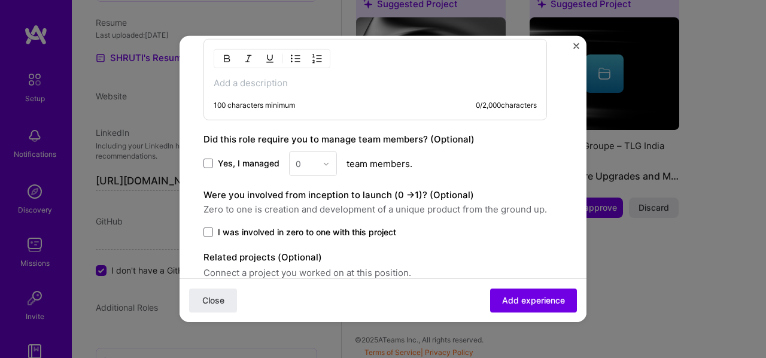
scroll to position [607, 0]
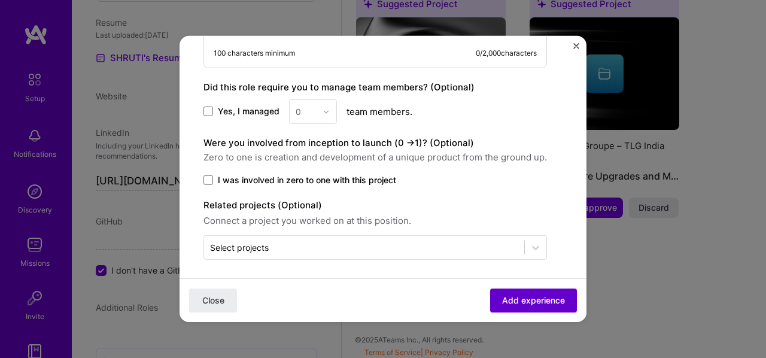
click at [504, 309] on button "Add experience" at bounding box center [533, 300] width 87 height 24
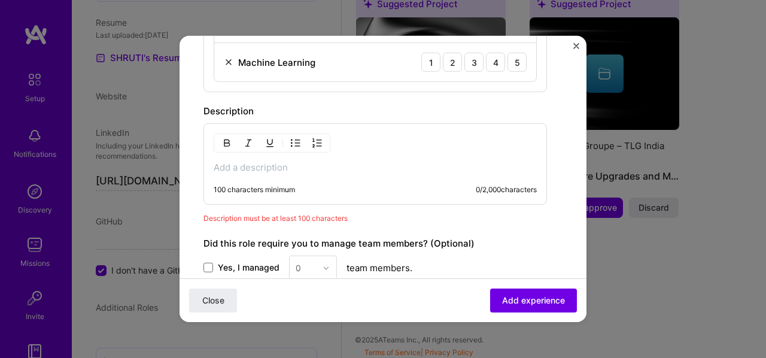
scroll to position [455, 0]
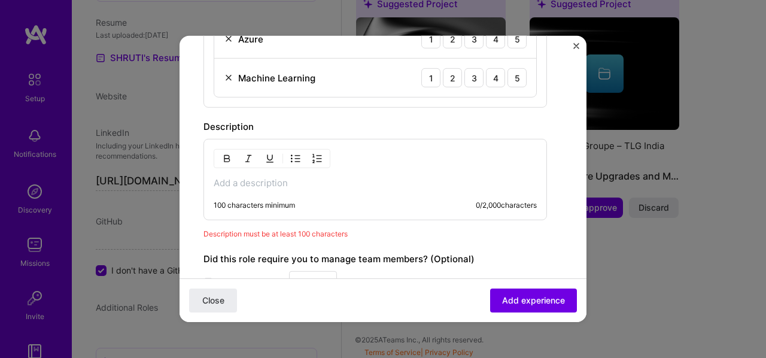
click at [305, 186] on div "100 characters minimum 0 / 2,000 characters" at bounding box center [374, 179] width 343 height 81
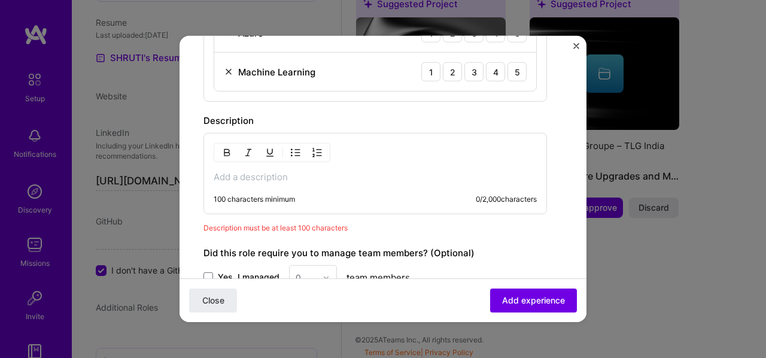
scroll to position [464, 0]
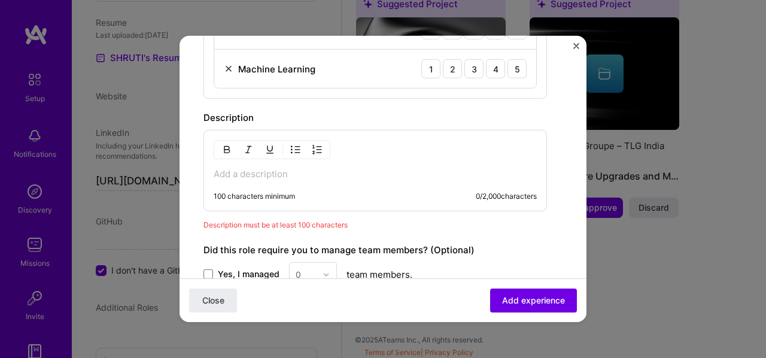
click at [267, 168] on p at bounding box center [375, 174] width 323 height 12
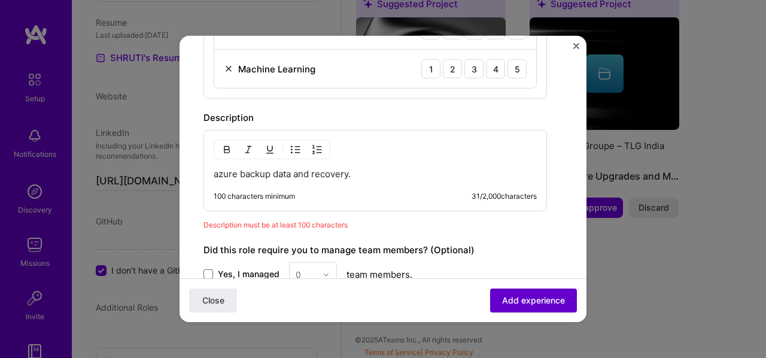
click at [490, 299] on button "Add experience" at bounding box center [533, 300] width 87 height 24
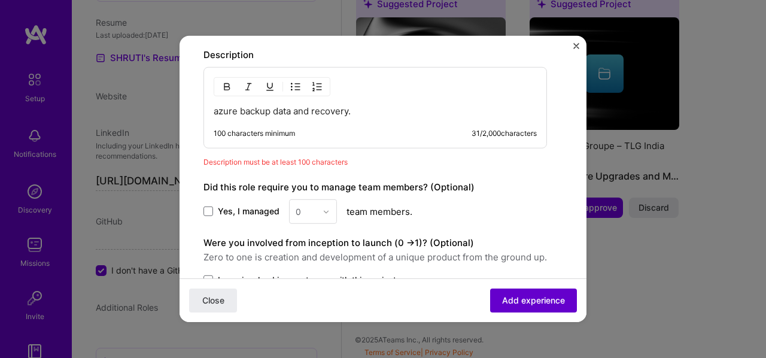
scroll to position [536, 0]
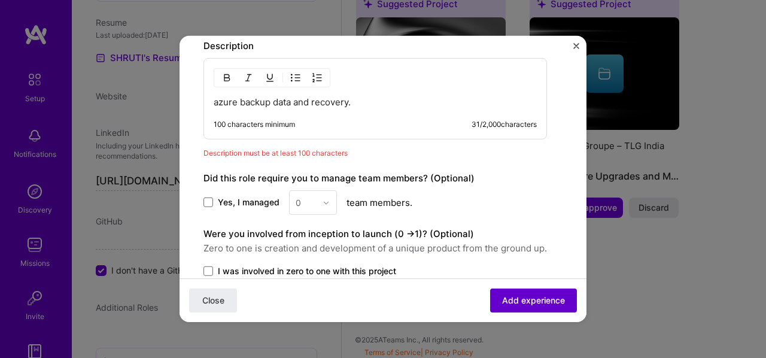
click at [502, 300] on span "Add experience" at bounding box center [533, 300] width 63 height 12
click at [368, 96] on p "azure backup data and recovery." at bounding box center [375, 102] width 323 height 12
click at [214, 96] on p "azure backup data and recovery." at bounding box center [375, 102] width 323 height 12
click at [404, 102] on p "Manages azure backup data and recovery." at bounding box center [375, 102] width 323 height 12
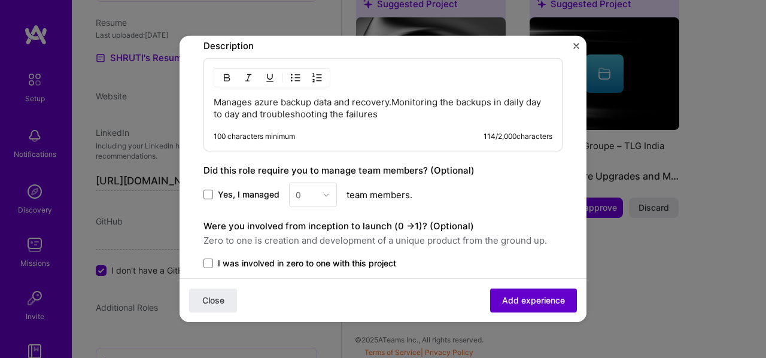
click at [505, 290] on button "Add experience" at bounding box center [533, 300] width 87 height 24
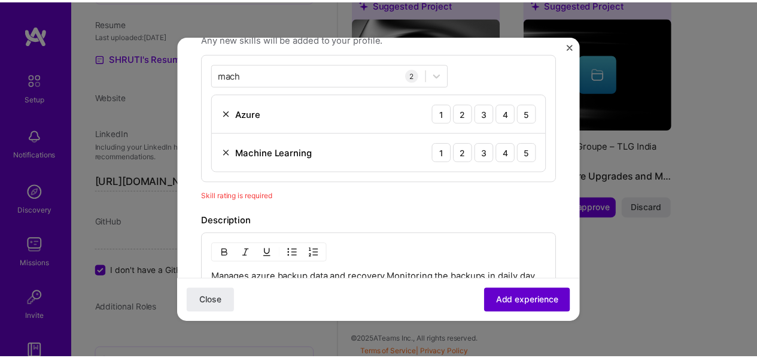
scroll to position [359, 0]
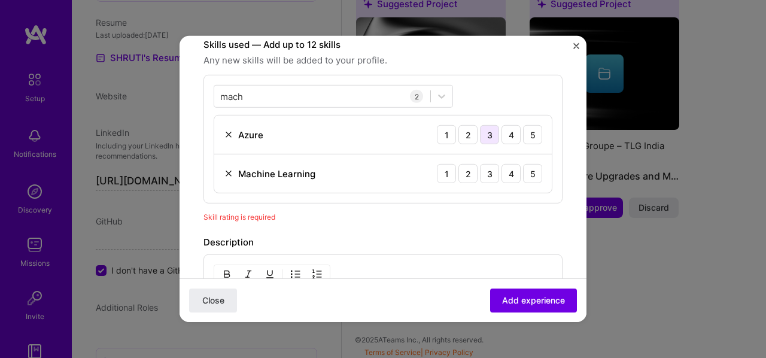
click at [480, 132] on div "3" at bounding box center [489, 134] width 19 height 19
click at [468, 172] on div "2" at bounding box center [467, 173] width 19 height 19
click at [506, 130] on div "4" at bounding box center [510, 134] width 19 height 19
click at [506, 302] on span "Add experience" at bounding box center [533, 300] width 63 height 12
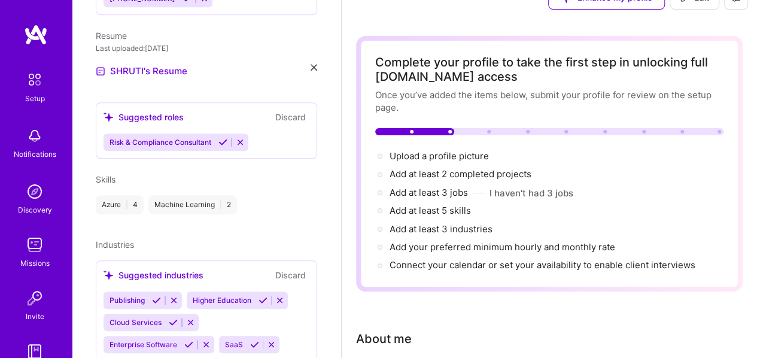
scroll to position [0, 0]
